Goal: Transaction & Acquisition: Purchase product/service

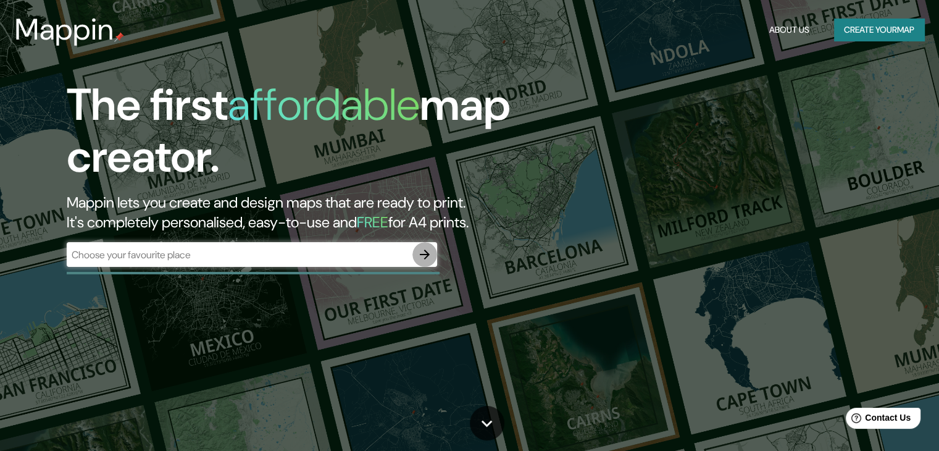
click at [423, 257] on icon "button" at bounding box center [424, 254] width 15 height 15
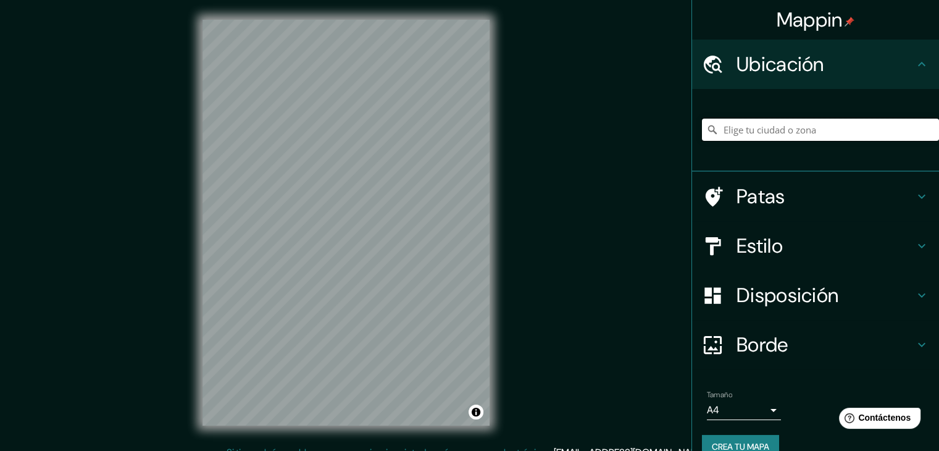
click at [764, 132] on input "Elige tu ciudad o zona" at bounding box center [820, 130] width 237 height 22
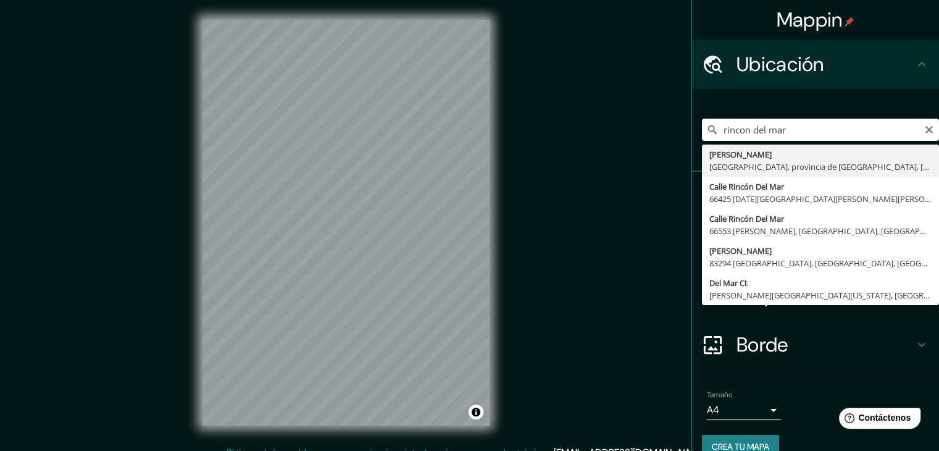
click at [730, 127] on input "rincon del mar" at bounding box center [820, 130] width 237 height 22
drag, startPoint x: 730, startPoint y: 127, endPoint x: 715, endPoint y: 138, distance: 18.2
click at [715, 138] on input "rincon del mar" at bounding box center [820, 130] width 237 height 22
click at [780, 132] on input "rincon del mar" at bounding box center [820, 130] width 237 height 22
type input "Vía [GEOGRAPHIC_DATA], 707017 [GEOGRAPHIC_DATA][PERSON_NAME], [GEOGRAPHIC_DATA]…"
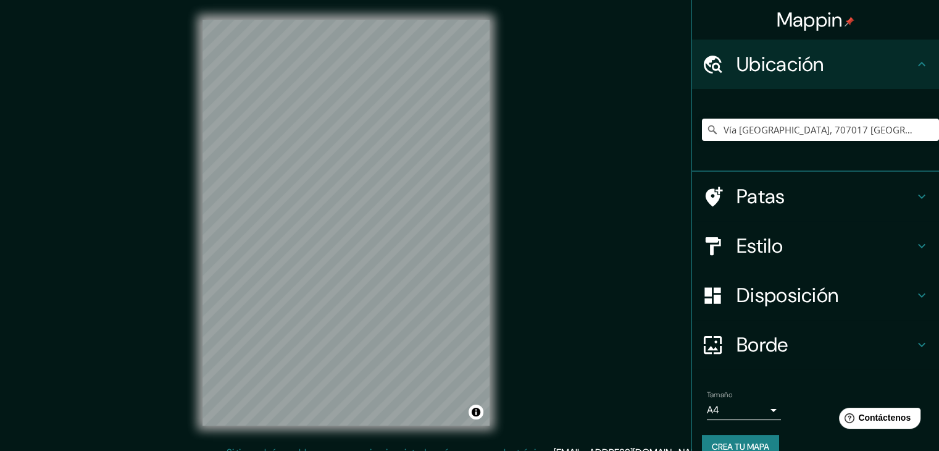
click at [492, 240] on div "© Mapbox © OpenStreetMap Mejorar este mapa" at bounding box center [346, 222] width 327 height 445
drag, startPoint x: 400, startPoint y: 243, endPoint x: 382, endPoint y: 267, distance: 30.9
click at [382, 267] on div at bounding box center [382, 262] width 10 height 10
click at [813, 23] on font "Mappin" at bounding box center [810, 20] width 66 height 26
click at [786, 122] on input "Elige tu ciudad o zona" at bounding box center [820, 130] width 237 height 22
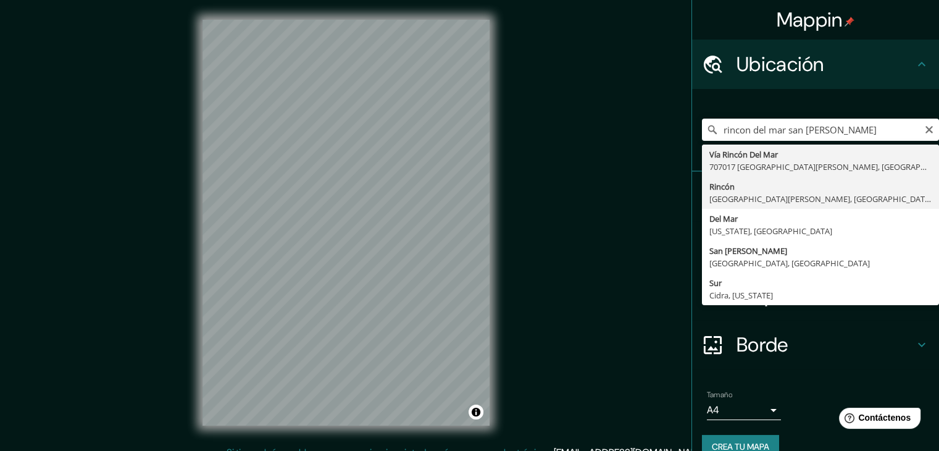
type input "Rincon, [GEOGRAPHIC_DATA][PERSON_NAME], [GEOGRAPHIC_DATA], [GEOGRAPHIC_DATA]"
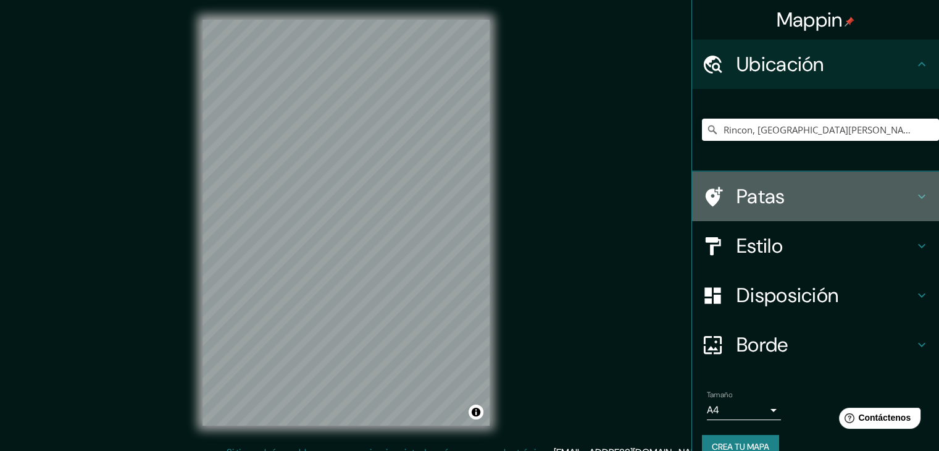
click at [914, 193] on icon at bounding box center [921, 196] width 15 height 15
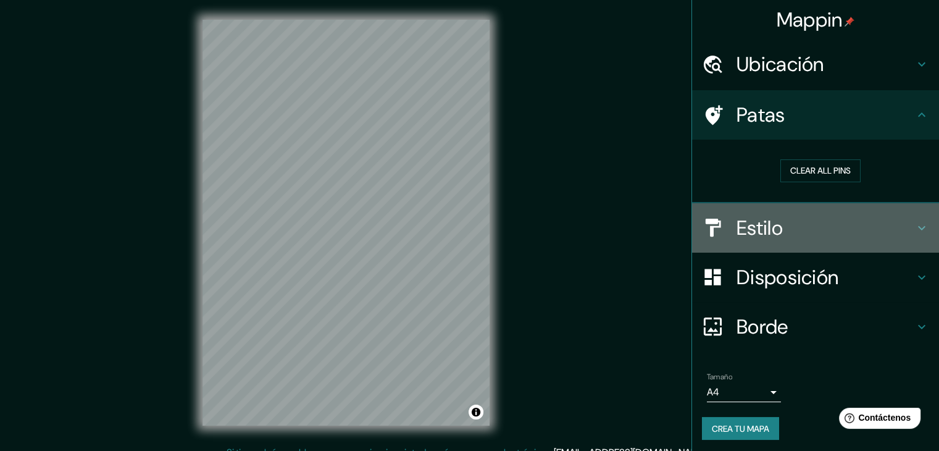
click at [916, 225] on icon at bounding box center [921, 227] width 15 height 15
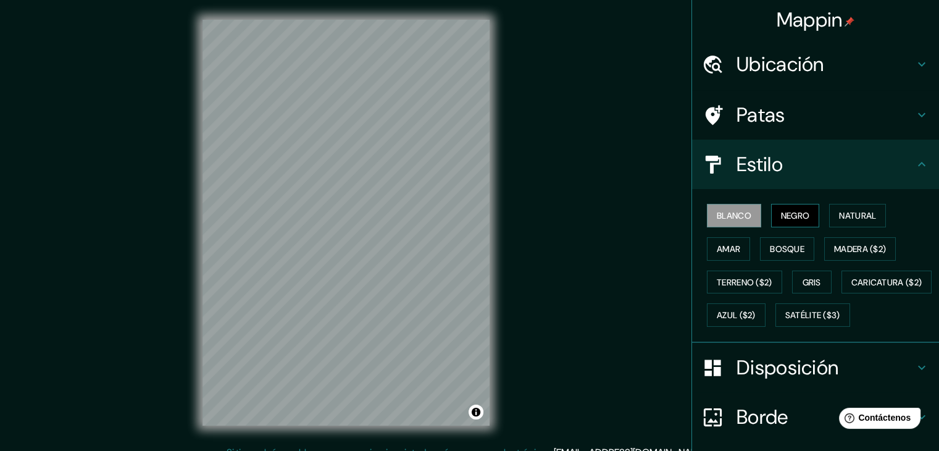
click at [805, 215] on button "Negro" at bounding box center [795, 215] width 49 height 23
click at [850, 212] on font "Natural" at bounding box center [857, 215] width 37 height 11
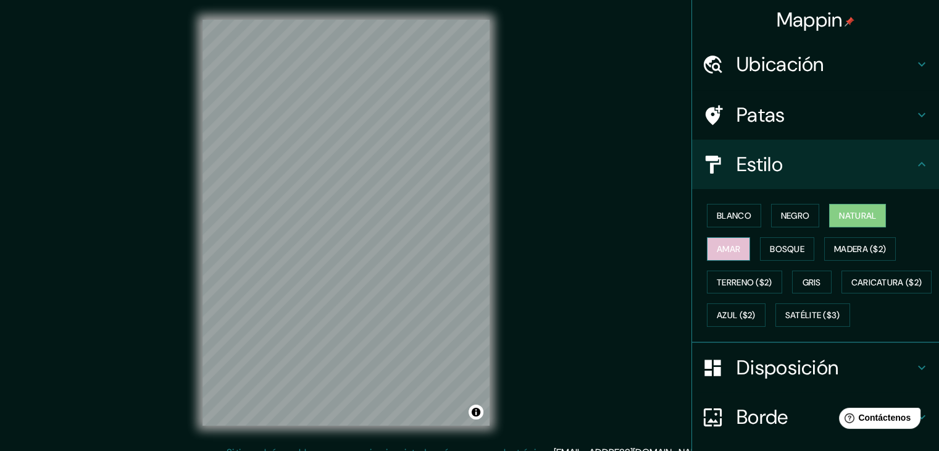
click at [726, 251] on font "Amar" at bounding box center [728, 248] width 23 height 11
click at [770, 253] on font "Bosque" at bounding box center [787, 248] width 35 height 11
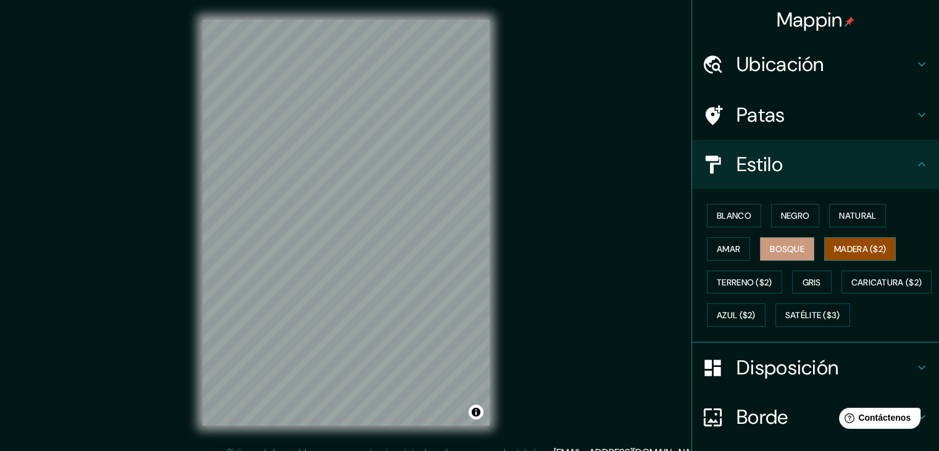
click at [834, 249] on font "Madera ($2)" at bounding box center [860, 248] width 52 height 11
click at [732, 285] on font "Terreno ($2)" at bounding box center [745, 282] width 56 height 11
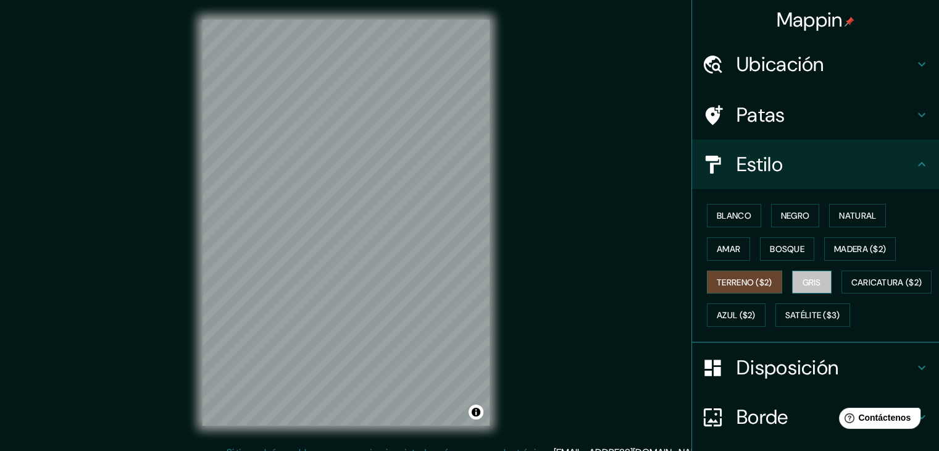
click at [803, 280] on font "Gris" at bounding box center [812, 282] width 19 height 11
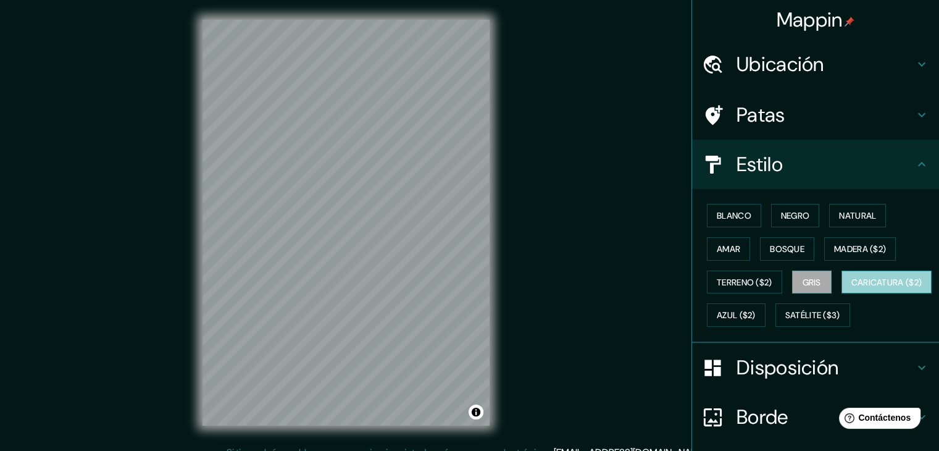
click at [851, 290] on font "Caricatura ($2)" at bounding box center [886, 282] width 71 height 16
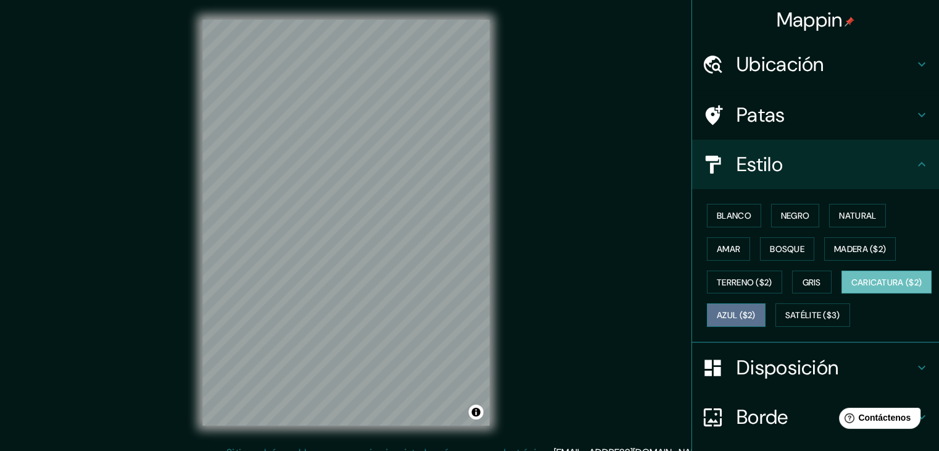
click at [756, 311] on font "Azul ($2)" at bounding box center [736, 315] width 39 height 11
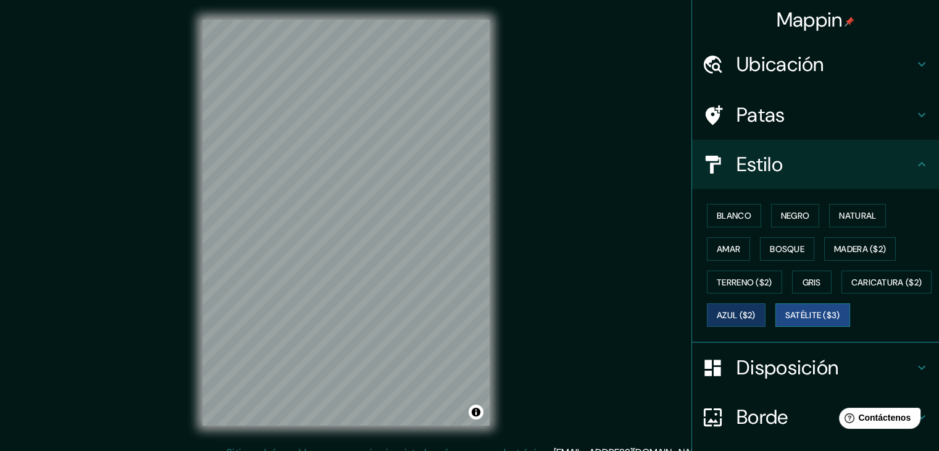
click at [785, 321] on font "Satélite ($3)" at bounding box center [812, 315] width 55 height 11
click at [851, 288] on font "Caricatura ($2)" at bounding box center [886, 282] width 71 height 11
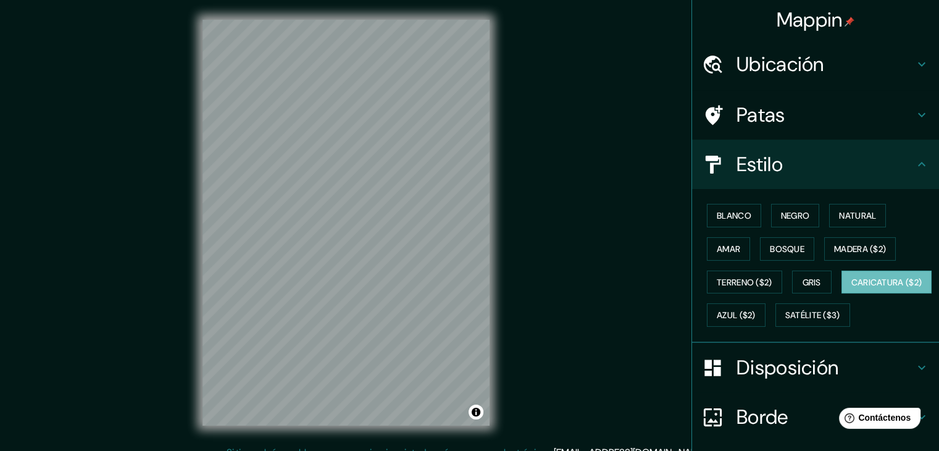
drag, startPoint x: 929, startPoint y: 235, endPoint x: 936, endPoint y: 266, distance: 32.3
click at [936, 266] on div "Mappin Ubicación Rincon, [GEOGRAPHIC_DATA][PERSON_NAME], [GEOGRAPHIC_DATA], [GE…" at bounding box center [815, 225] width 248 height 451
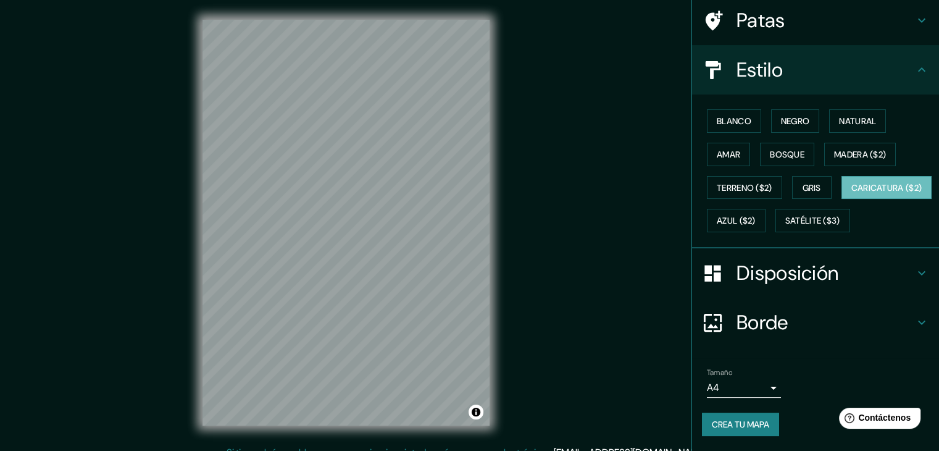
scroll to position [125, 0]
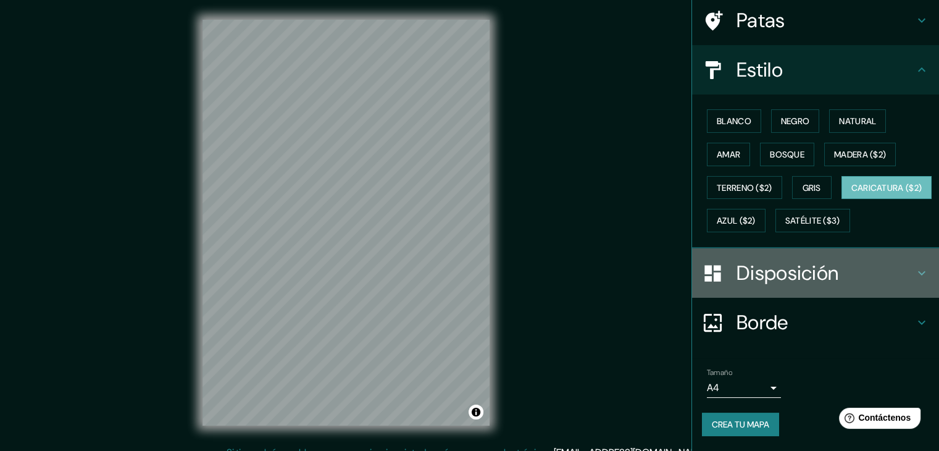
click at [914, 267] on icon at bounding box center [921, 272] width 15 height 15
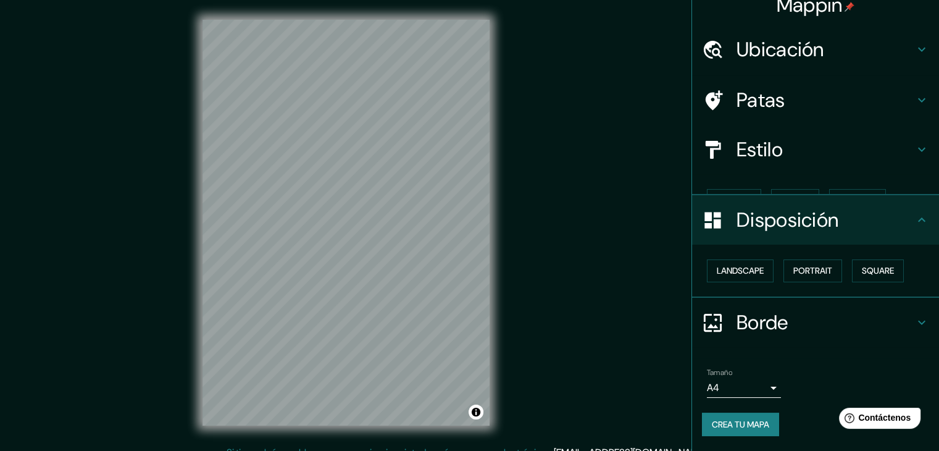
scroll to position [0, 0]
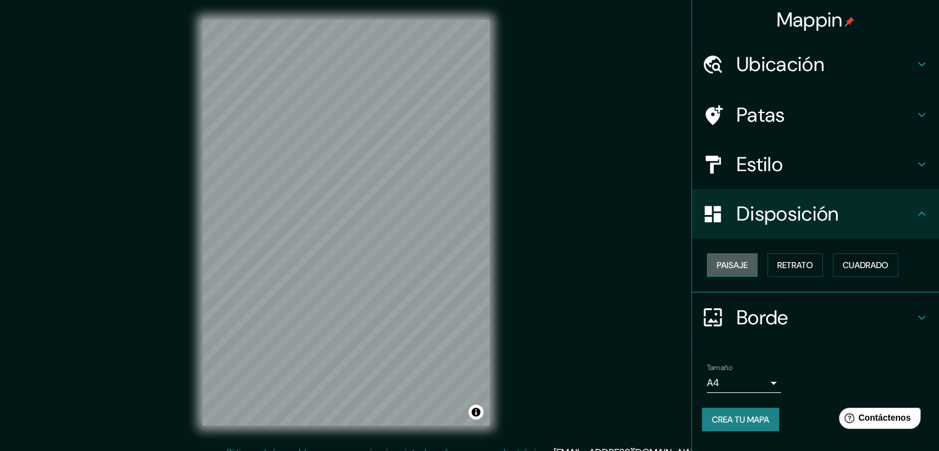
click at [739, 265] on font "Paisaje" at bounding box center [732, 264] width 31 height 11
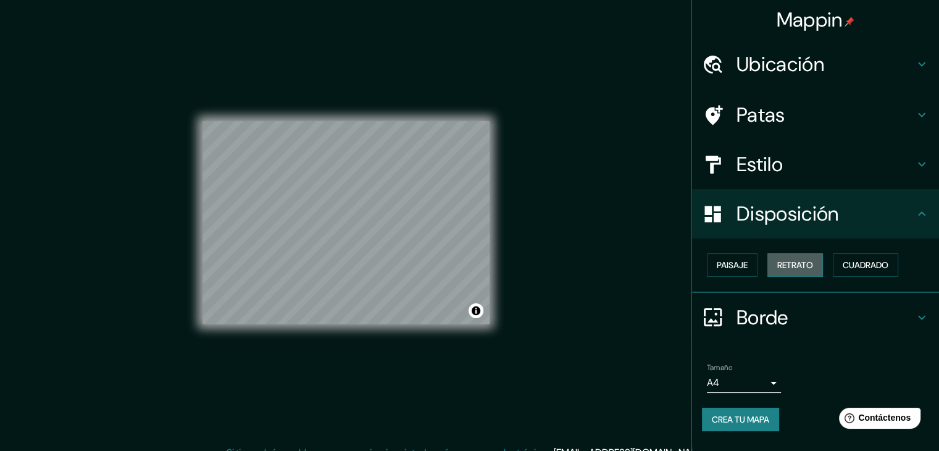
click at [782, 260] on font "Retrato" at bounding box center [795, 264] width 36 height 11
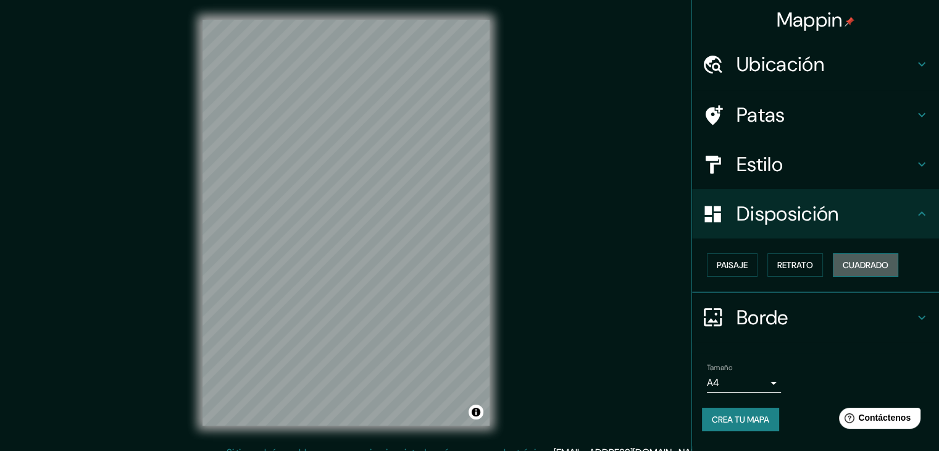
click at [850, 260] on font "Cuadrado" at bounding box center [866, 264] width 46 height 11
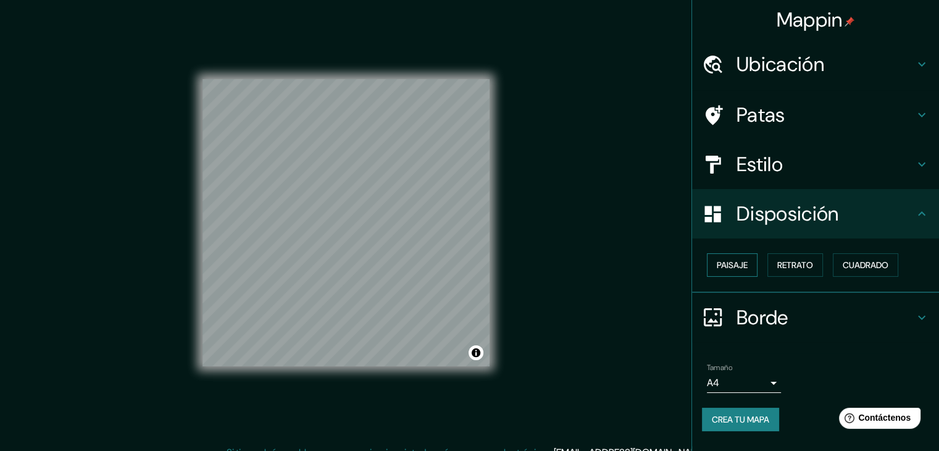
click at [750, 270] on button "Paisaje" at bounding box center [732, 264] width 51 height 23
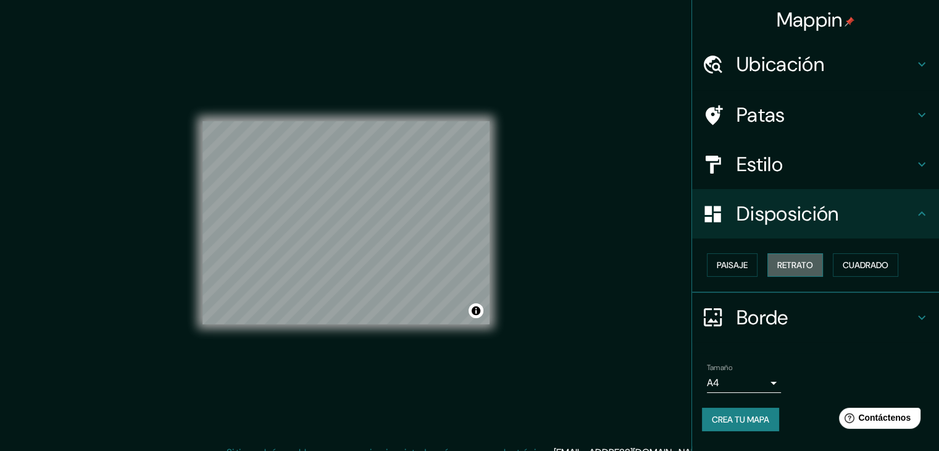
click at [785, 264] on font "Retrato" at bounding box center [795, 264] width 36 height 11
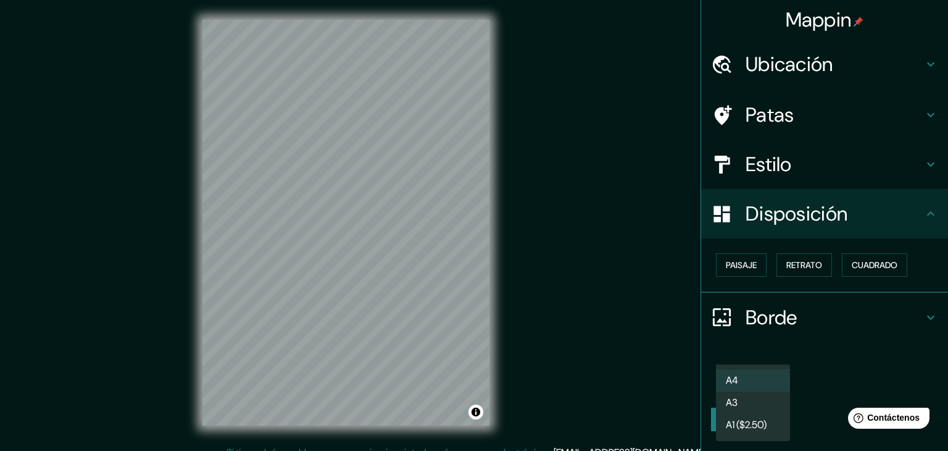
click at [767, 385] on body "Mappin Ubicación Rincon, [GEOGRAPHIC_DATA][PERSON_NAME], [GEOGRAPHIC_DATA], [GE…" at bounding box center [474, 225] width 948 height 451
click at [830, 357] on div at bounding box center [474, 225] width 948 height 451
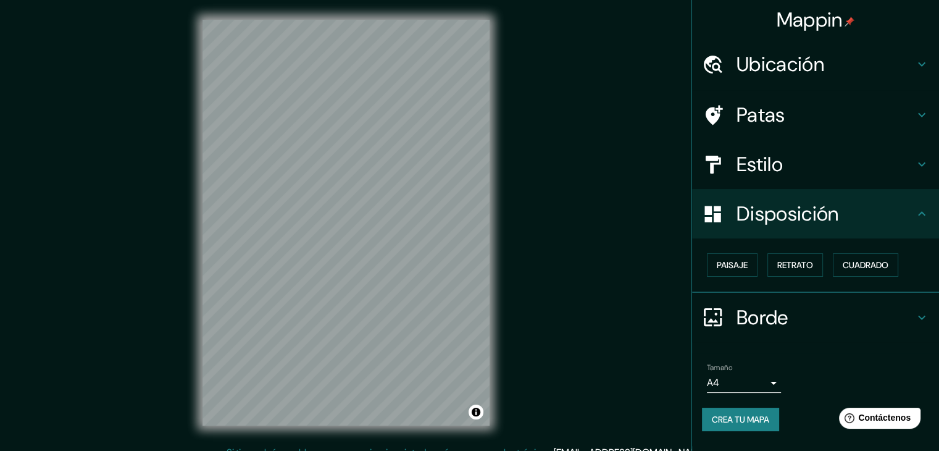
drag, startPoint x: 937, startPoint y: 104, endPoint x: 945, endPoint y: 137, distance: 33.7
click at [939, 137] on html "Mappin Ubicación Rincon, [GEOGRAPHIC_DATA][PERSON_NAME], [GEOGRAPHIC_DATA], [GE…" at bounding box center [469, 225] width 939 height 451
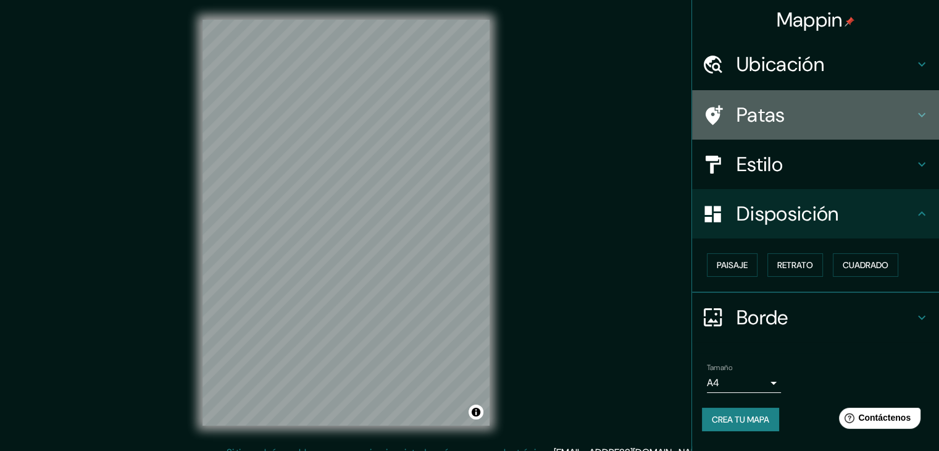
click at [863, 119] on h4 "Patas" at bounding box center [826, 114] width 178 height 25
